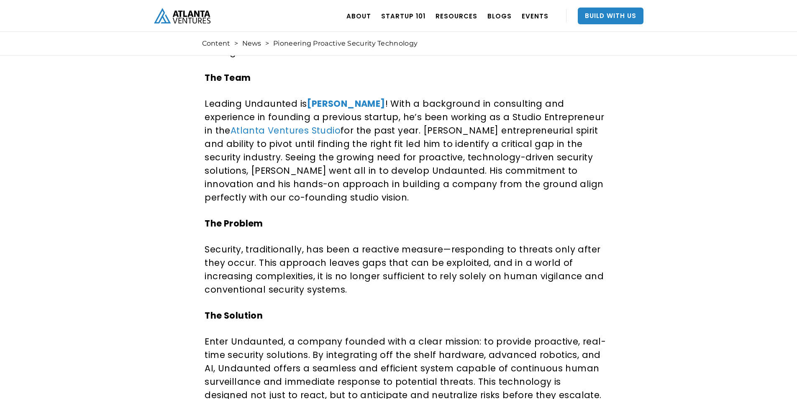
scroll to position [139, 0]
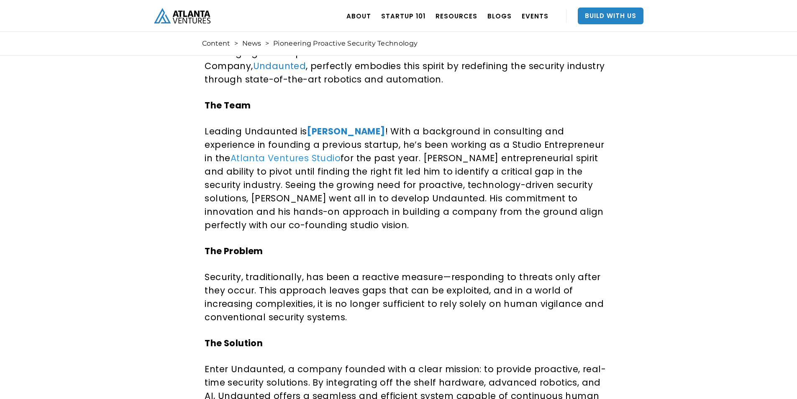
click at [240, 155] on link "Atlanta Ventures Studio" at bounding box center [285, 158] width 110 height 12
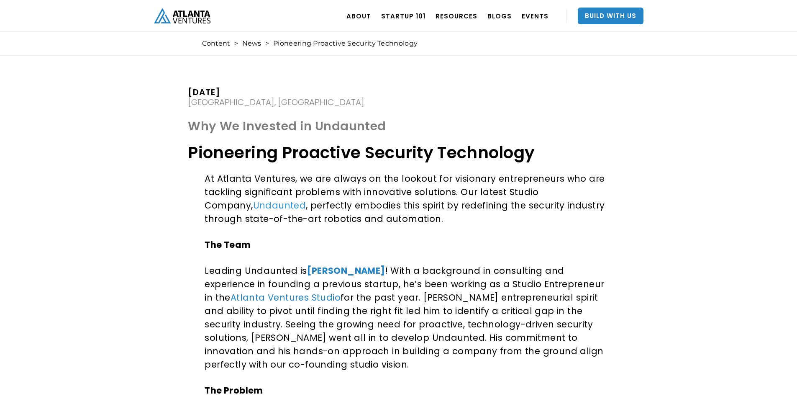
click at [253, 206] on link "Undaunted" at bounding box center [279, 205] width 53 height 12
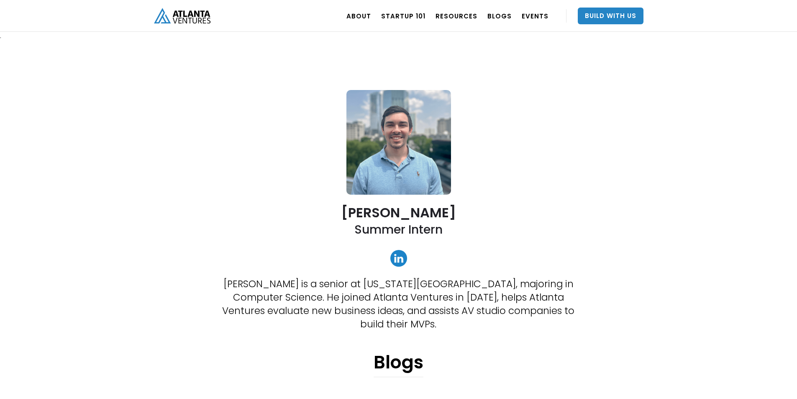
click at [398, 259] on link at bounding box center [398, 258] width 17 height 17
